Goal: Download file/media

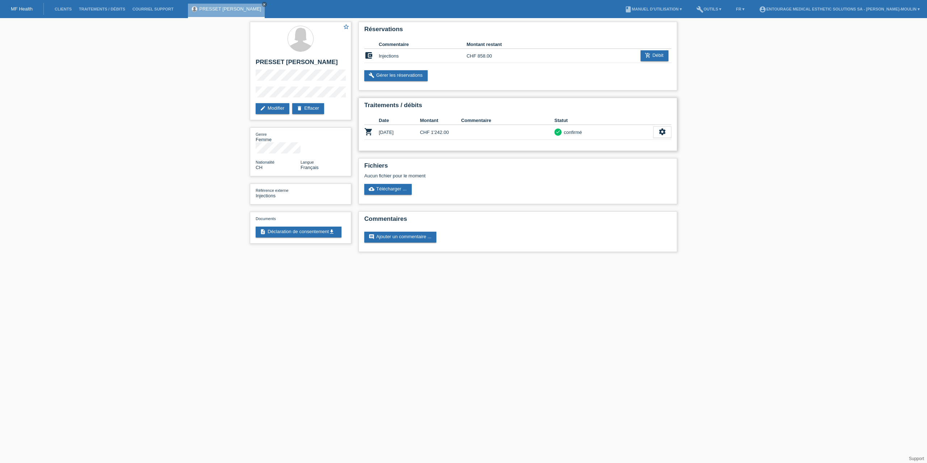
drag, startPoint x: 402, startPoint y: 131, endPoint x: 376, endPoint y: 131, distance: 26.4
click at [376, 131] on tr "shopping_cart 15.09.2025 CHF 1'242.00 check confirmé settings" at bounding box center [517, 132] width 307 height 15
click at [491, 137] on td at bounding box center [507, 132] width 93 height 15
drag, startPoint x: 431, startPoint y: 132, endPoint x: 456, endPoint y: 132, distance: 25.3
click at [456, 132] on td "CHF 1'242.00" at bounding box center [440, 132] width 41 height 15
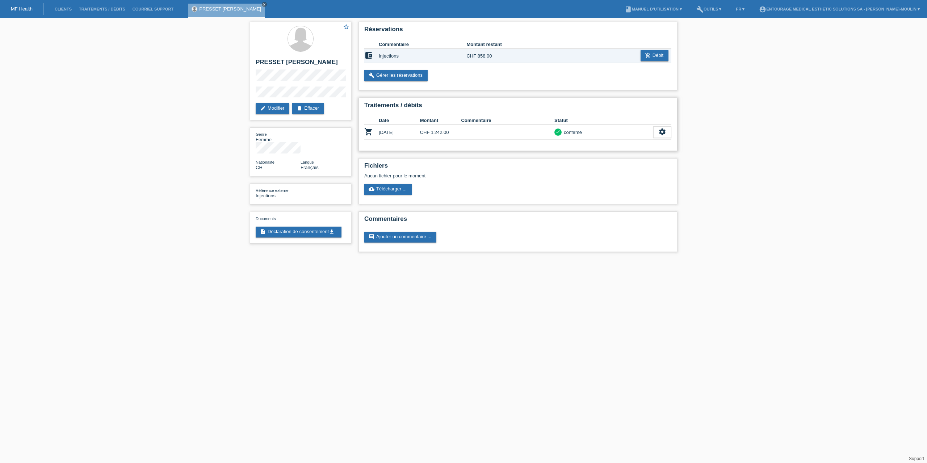
click at [456, 132] on td "CHF 1'242.00" at bounding box center [440, 132] width 41 height 15
click at [668, 134] on div "settings" at bounding box center [662, 132] width 18 height 12
click at [621, 144] on span "Afficher" at bounding box center [620, 143] width 18 height 9
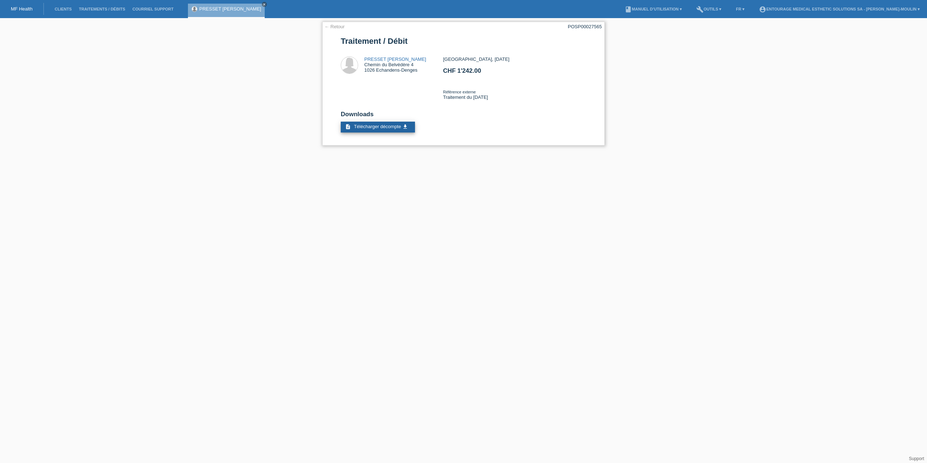
click at [385, 129] on span "Télécharger décompte" at bounding box center [377, 126] width 47 height 5
click at [329, 28] on link "← Retour" at bounding box center [334, 26] width 20 height 5
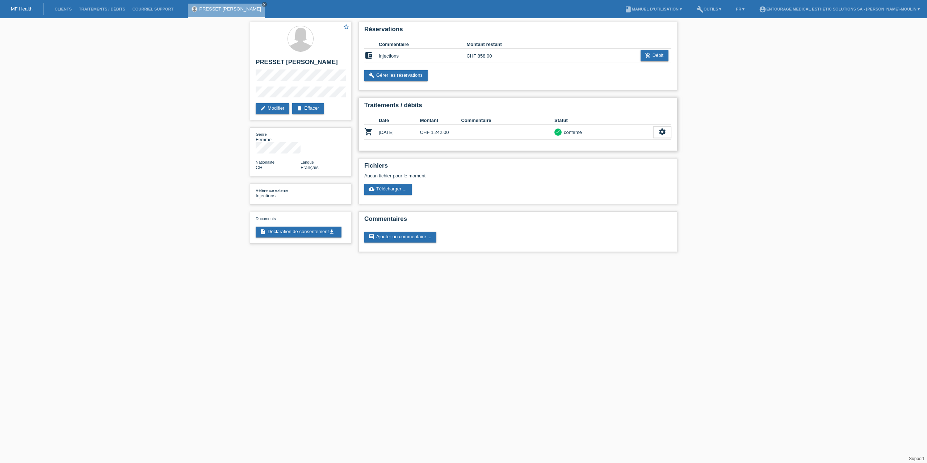
drag, startPoint x: 451, startPoint y: 129, endPoint x: 431, endPoint y: 129, distance: 20.6
click at [431, 129] on td "CHF 1'242.00" at bounding box center [440, 132] width 41 height 15
click at [469, 130] on td at bounding box center [507, 132] width 93 height 15
drag, startPoint x: 459, startPoint y: 130, endPoint x: 430, endPoint y: 131, distance: 28.6
click at [430, 131] on td "CHF 1'242.00" at bounding box center [440, 132] width 41 height 15
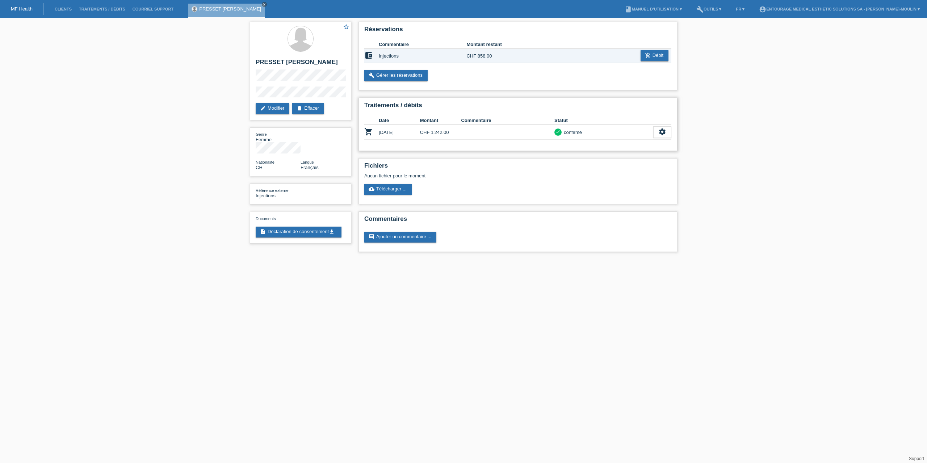
click at [460, 133] on td "CHF 1'242.00" at bounding box center [440, 132] width 41 height 15
click at [666, 131] on div "settings" at bounding box center [662, 132] width 18 height 12
click at [637, 163] on span "Télécharger décompte" at bounding box center [635, 164] width 49 height 9
